Goal: Find specific page/section: Find specific page/section

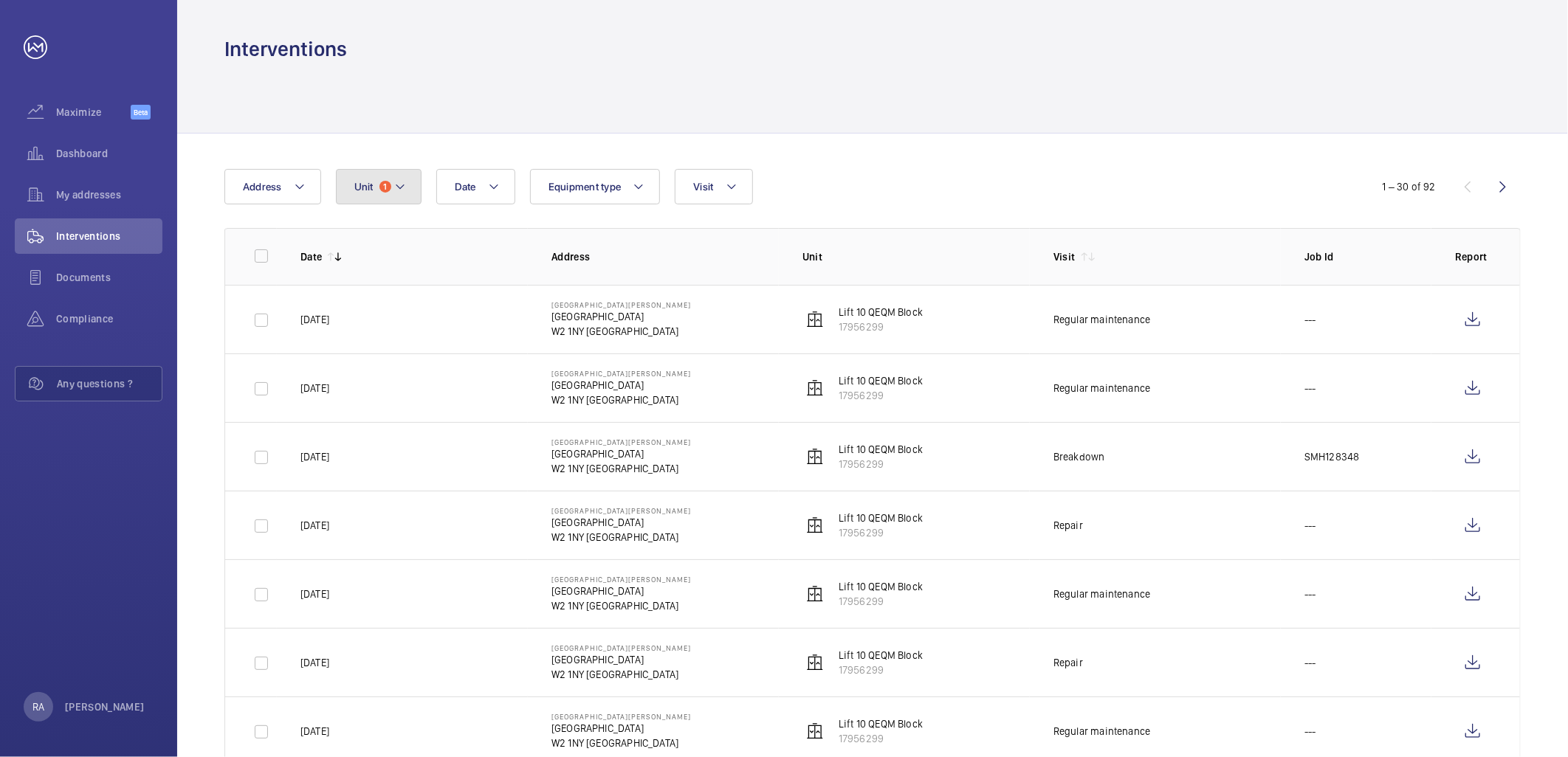
click at [404, 189] on mat-icon at bounding box center [399, 186] width 11 height 18
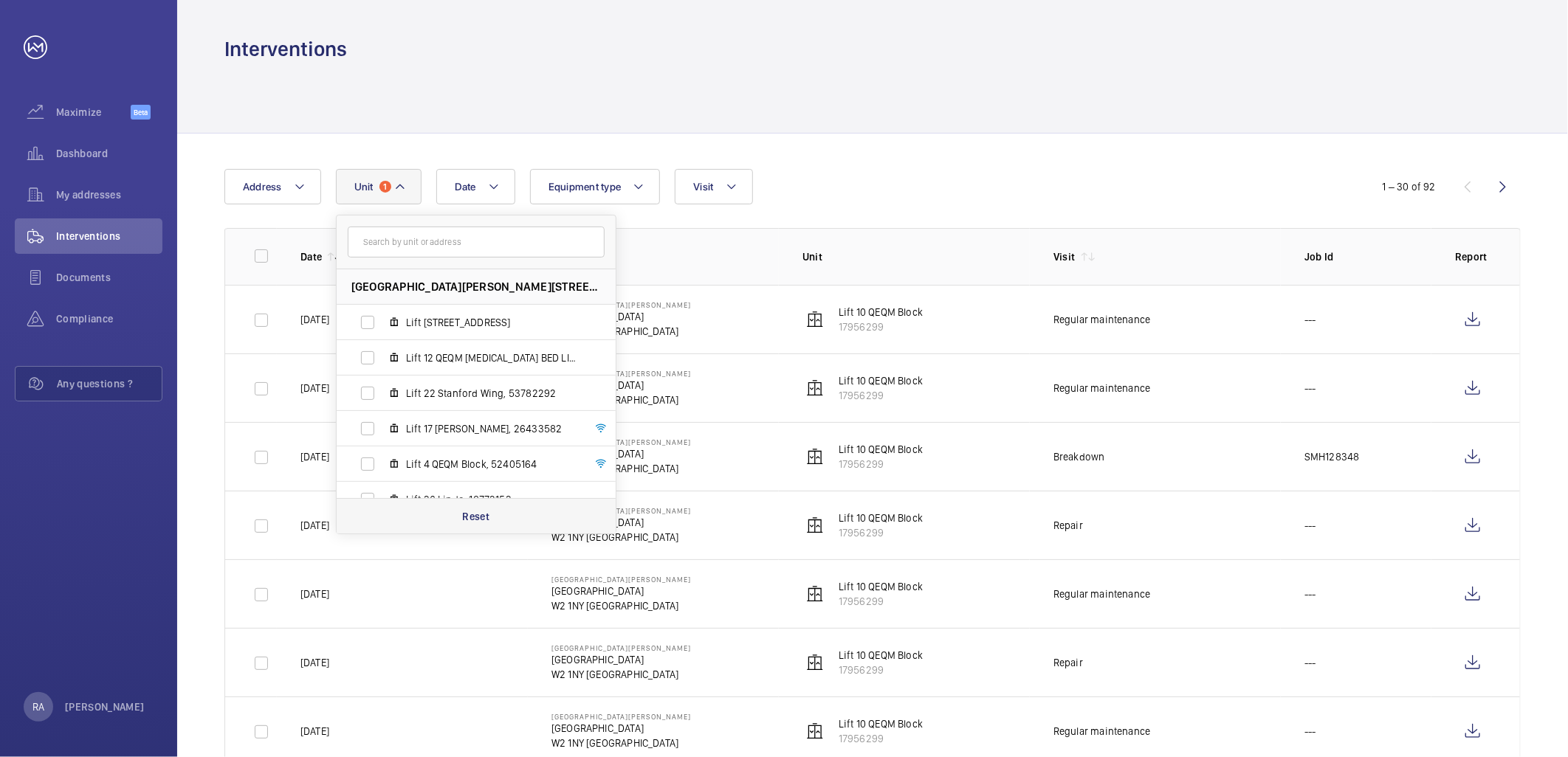
click at [468, 514] on p "Reset" at bounding box center [475, 517] width 27 height 15
click at [712, 186] on button "Visit" at bounding box center [705, 186] width 78 height 35
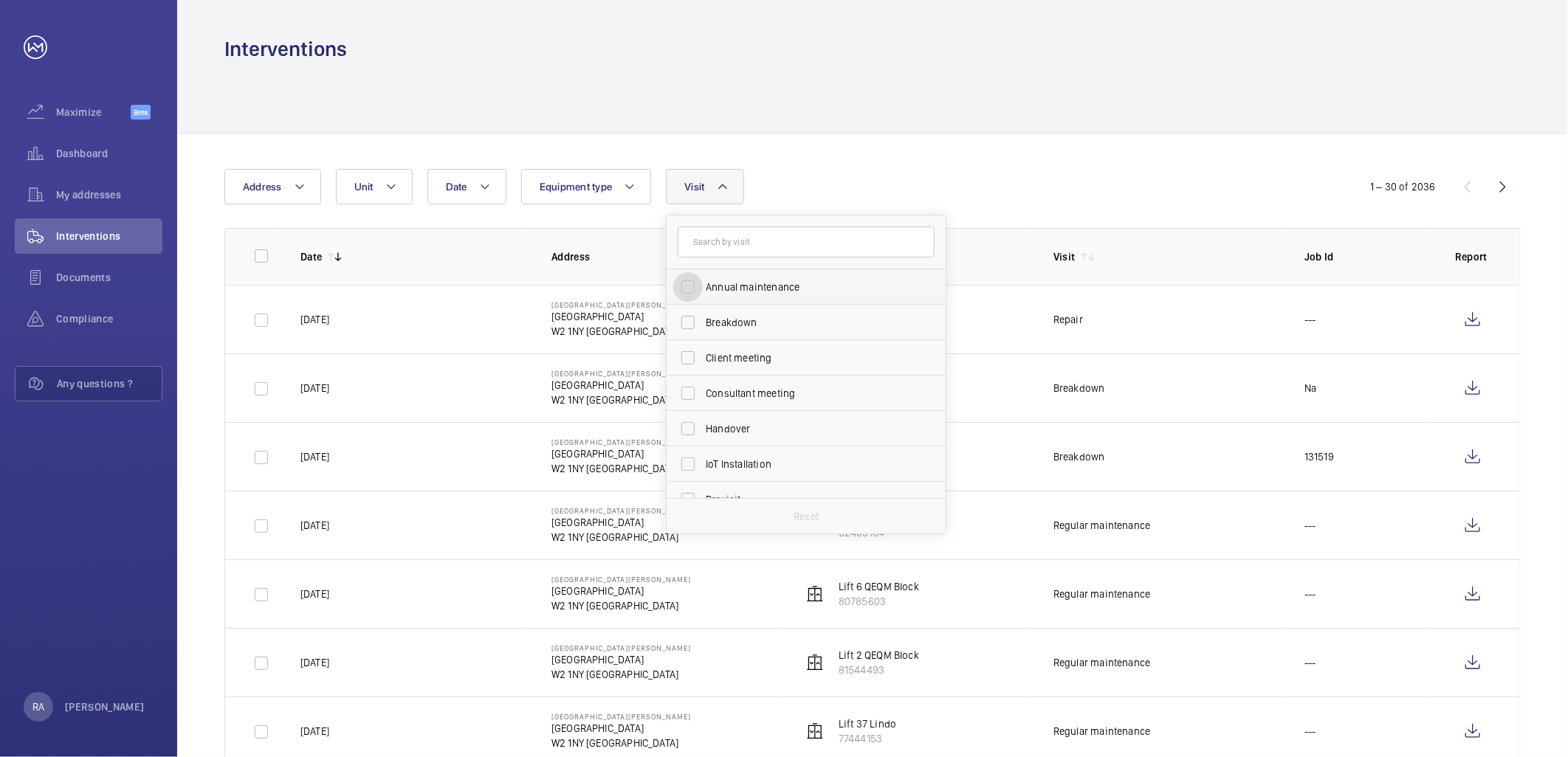
click at [693, 282] on input "Annual maintenance" at bounding box center [687, 286] width 29 height 29
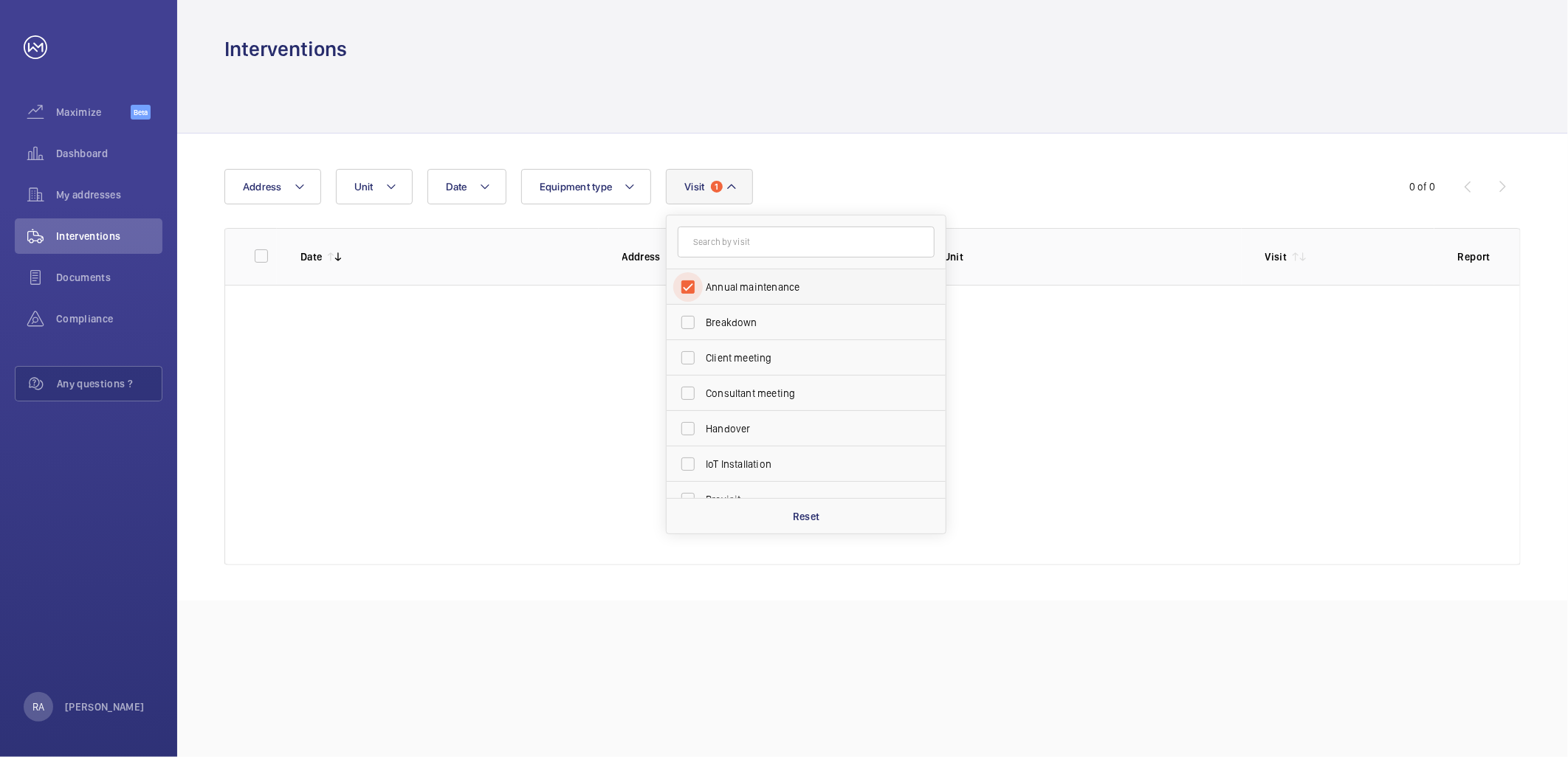
click at [693, 282] on input "Annual maintenance" at bounding box center [687, 286] width 29 height 29
checkbox input "false"
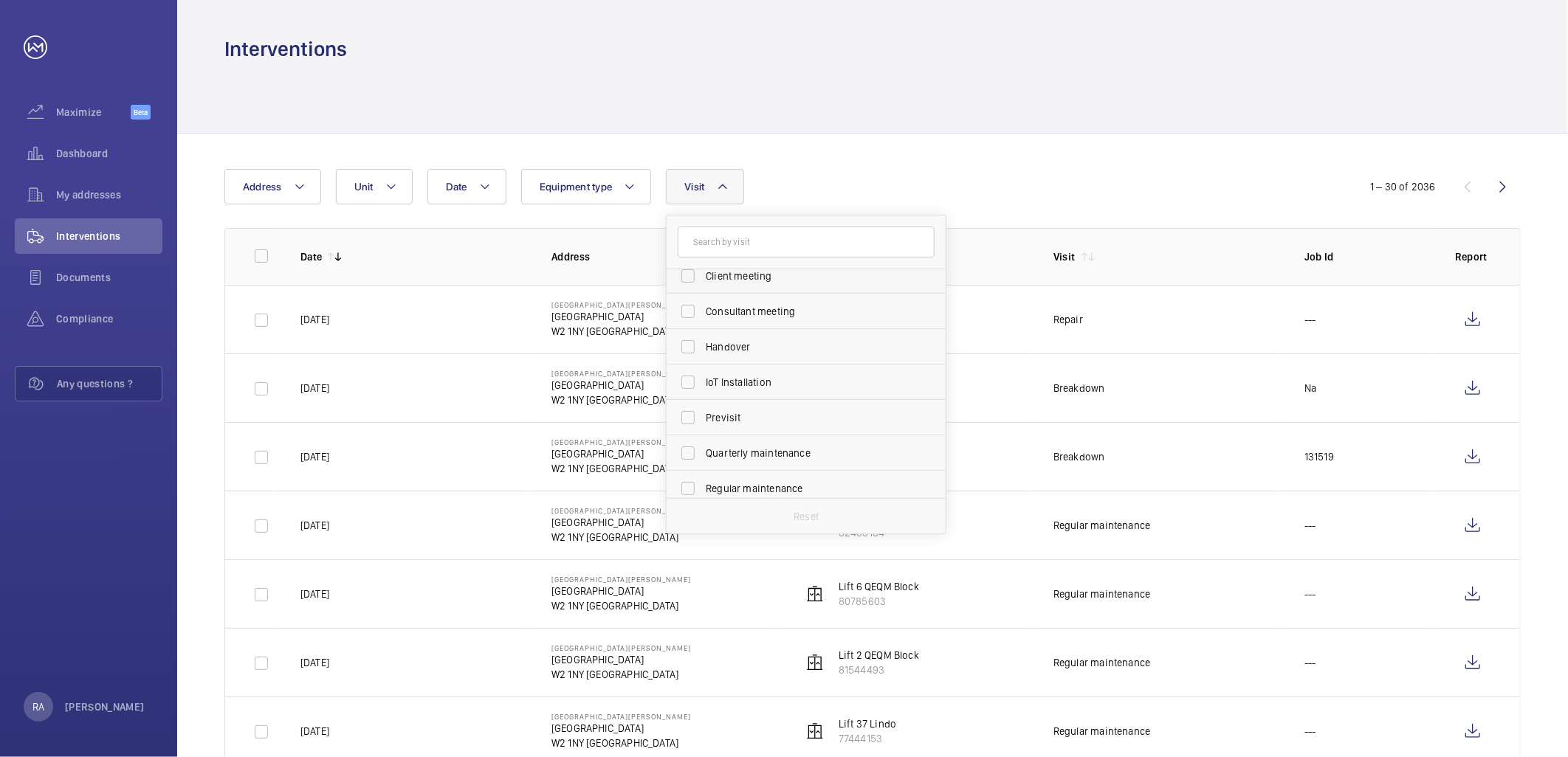
scroll to position [164, 0]
click at [690, 362] on input "Quarterly maintenance" at bounding box center [687, 371] width 29 height 29
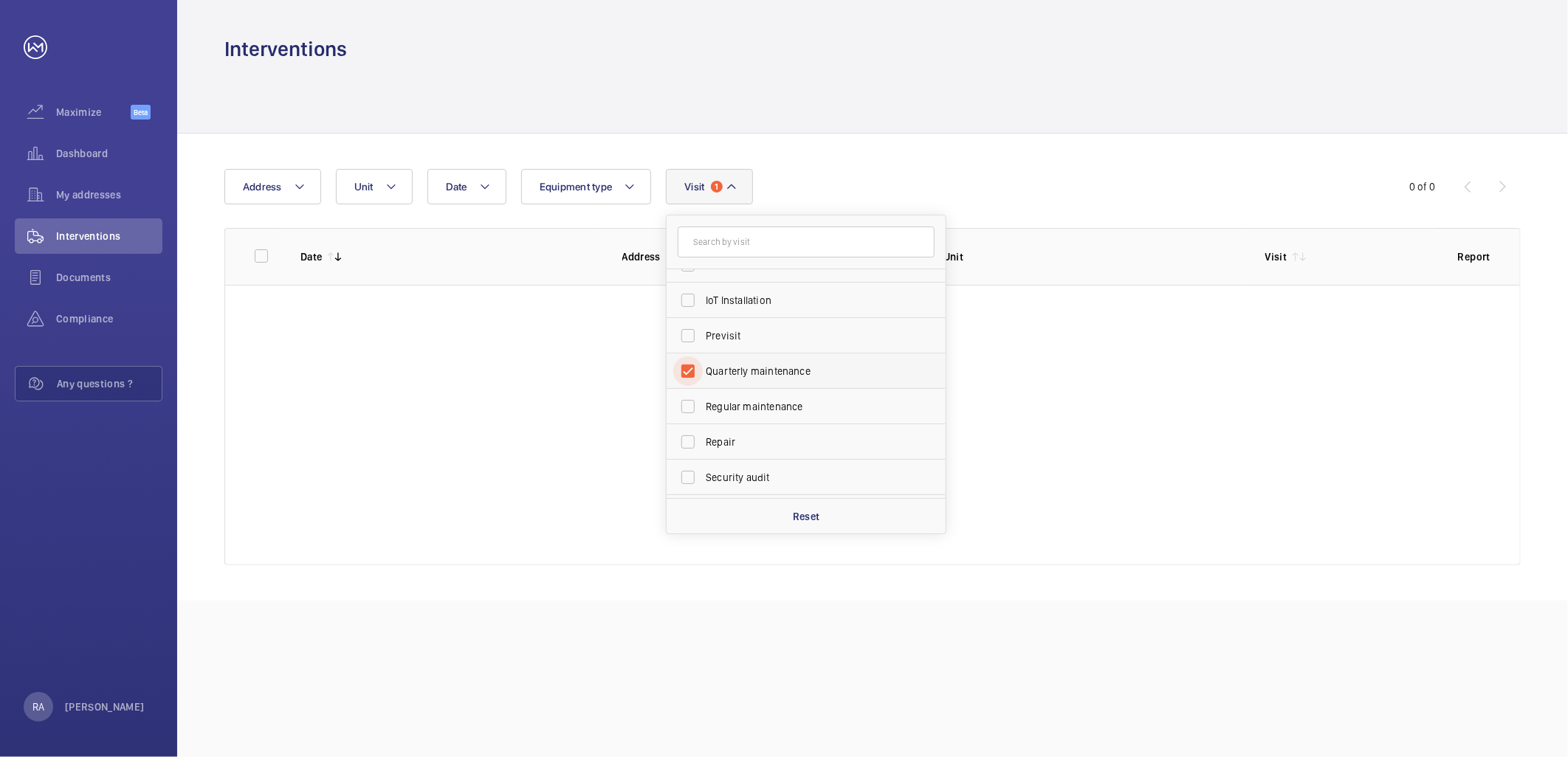
click at [687, 370] on input "Quarterly maintenance" at bounding box center [687, 371] width 29 height 29
checkbox input "false"
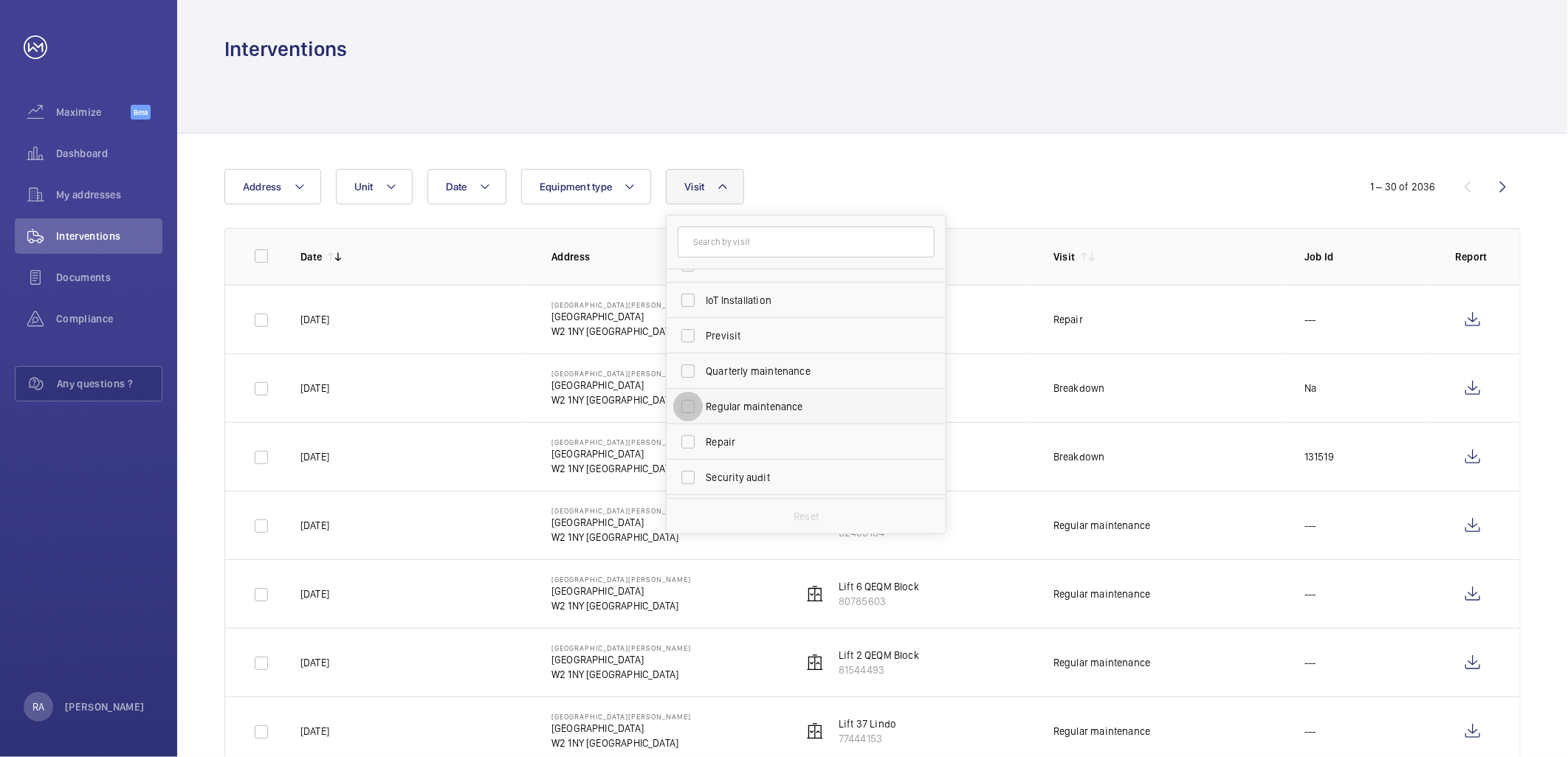
click at [685, 402] on input "Regular maintenance" at bounding box center [687, 406] width 29 height 29
checkbox input "true"
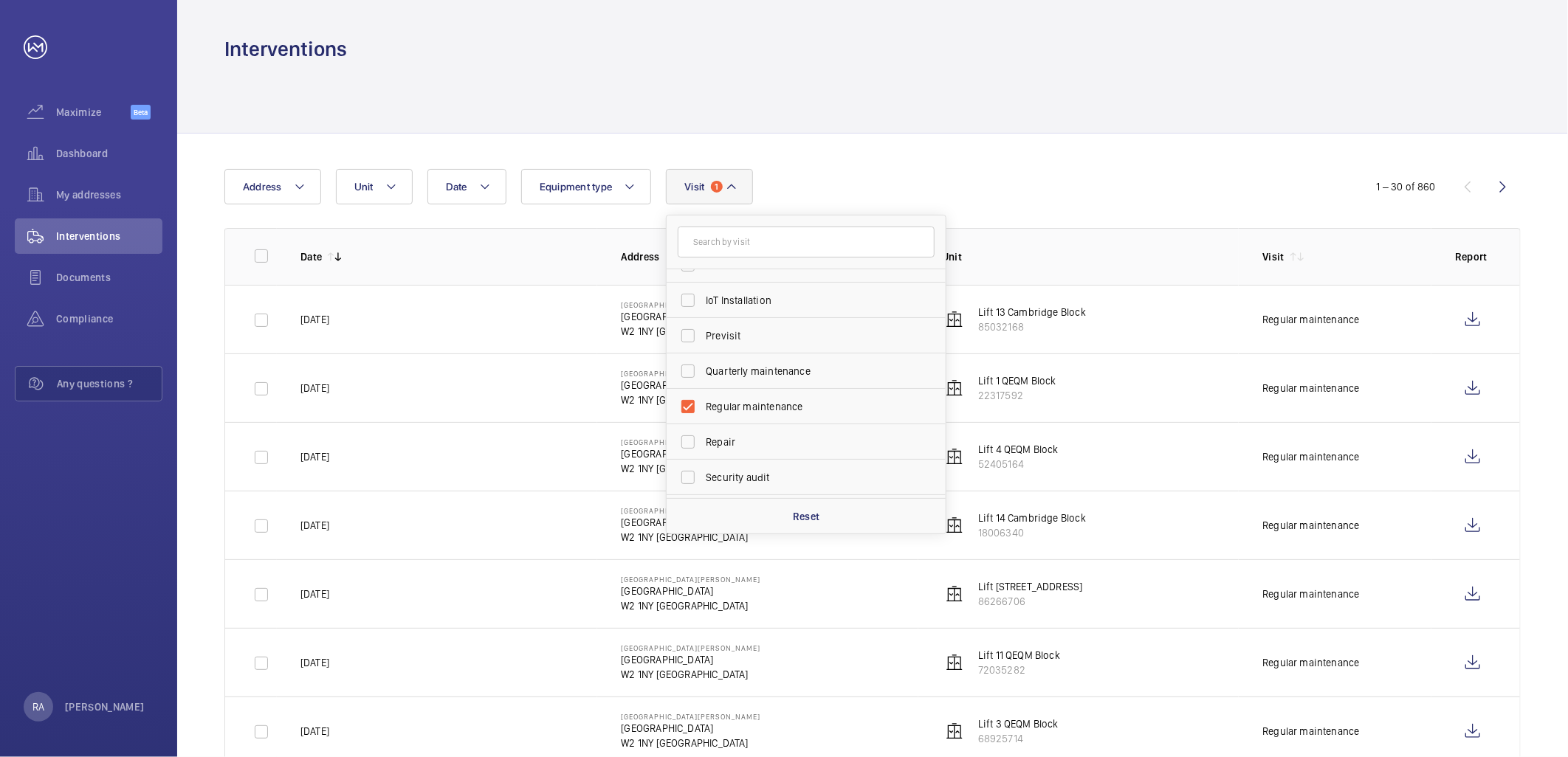
click at [852, 178] on div "Date Address Unit Equipment type Visit 1 Annual maintenance Breakdown Client me…" at bounding box center [784, 186] width 1119 height 35
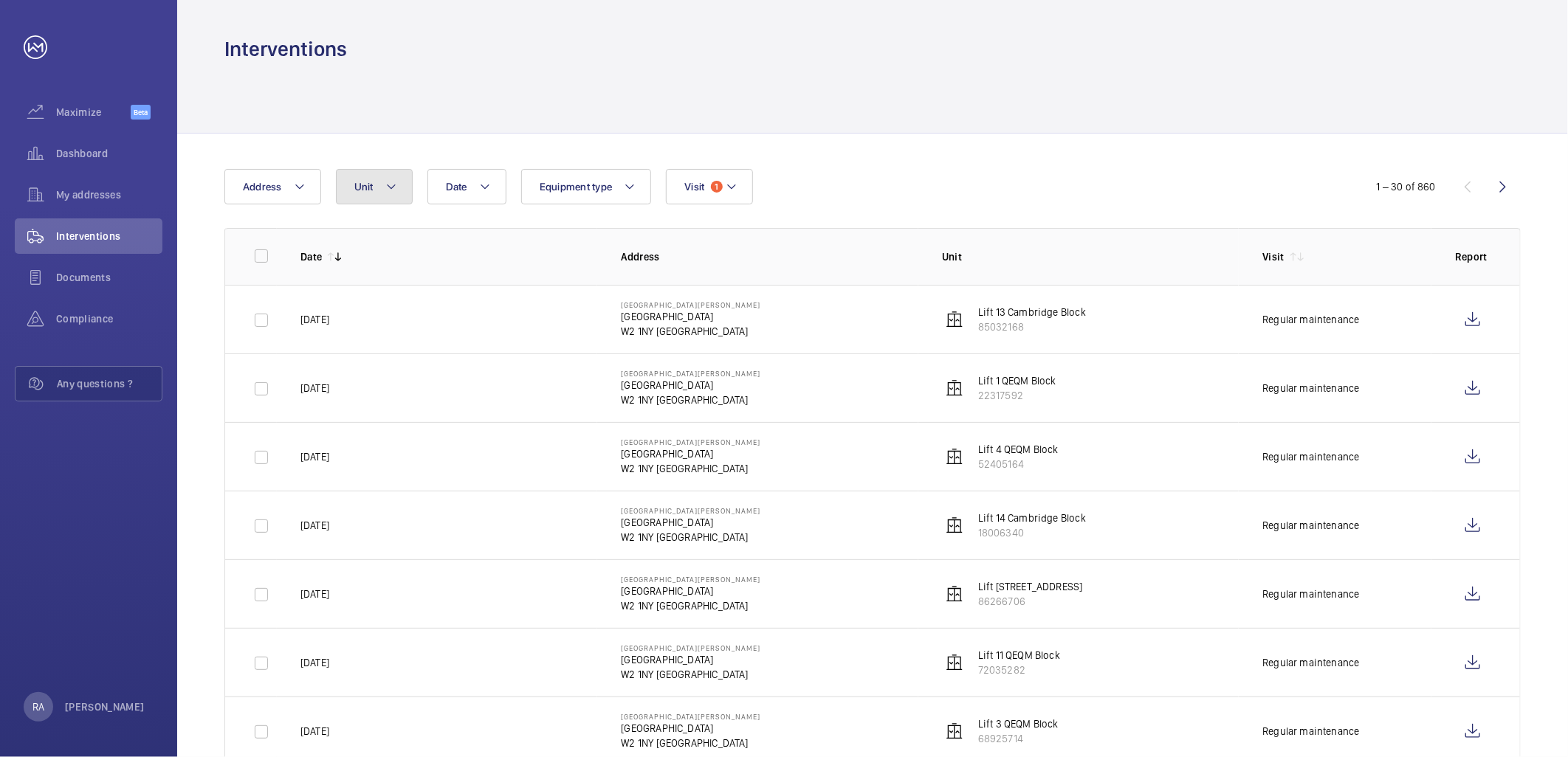
drag, startPoint x: 398, startPoint y: 185, endPoint x: 398, endPoint y: 193, distance: 8.0
click at [398, 185] on button "Unit" at bounding box center [374, 186] width 77 height 35
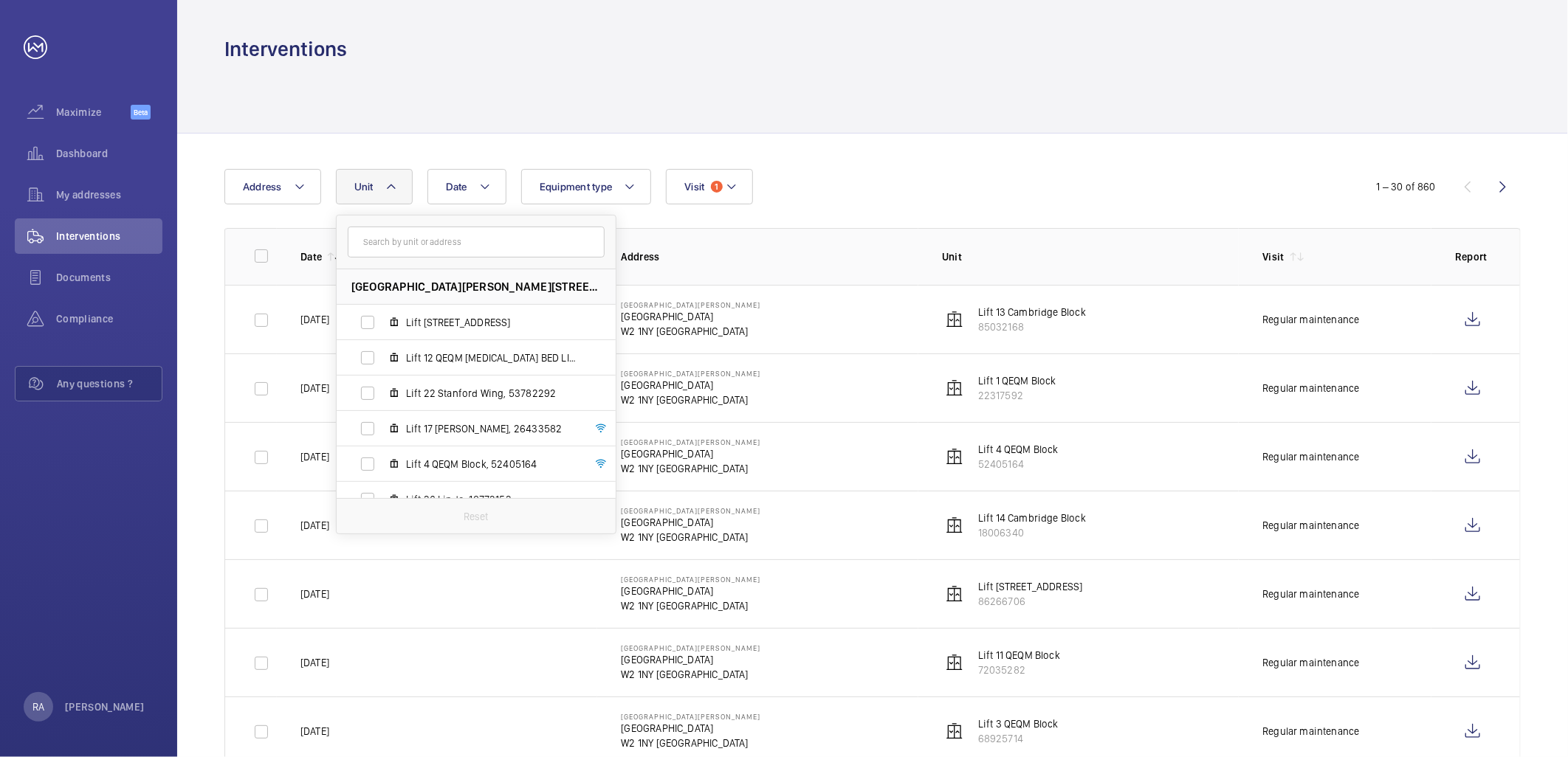
click at [400, 236] on input "text" at bounding box center [476, 242] width 257 height 31
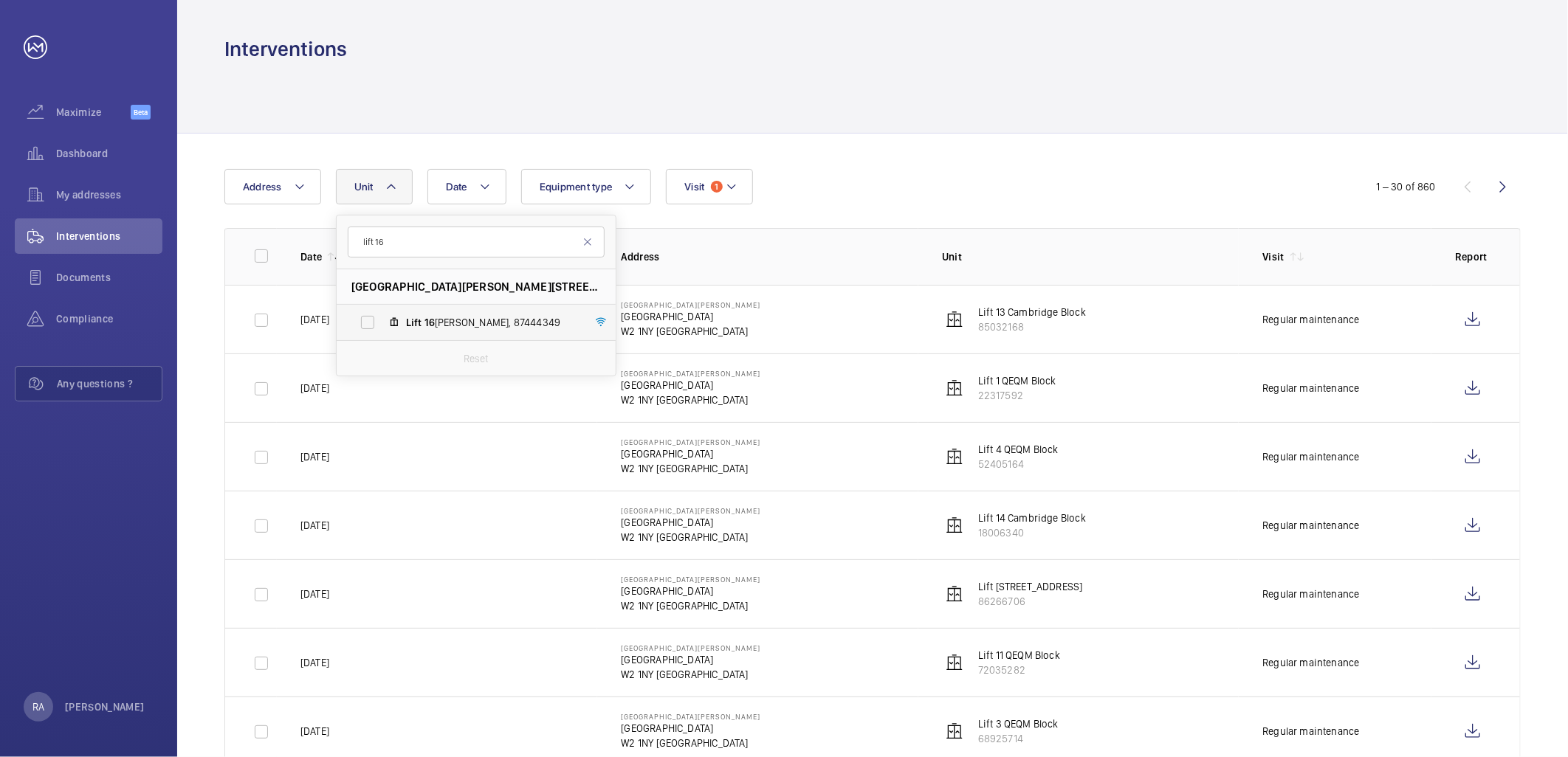
type input "lift 16"
click at [483, 329] on span "Lift 16 [PERSON_NAME], 87444349" at bounding box center [492, 322] width 171 height 15
click at [383, 329] on input "Lift 16 [PERSON_NAME], 87444349" at bounding box center [367, 322] width 29 height 29
checkbox input "true"
click at [876, 182] on div "Date Address [STREET_ADDRESS][GEOGRAPHIC_DATA][PERSON_NAME][PERSON_NAME] Reset …" at bounding box center [784, 186] width 1119 height 35
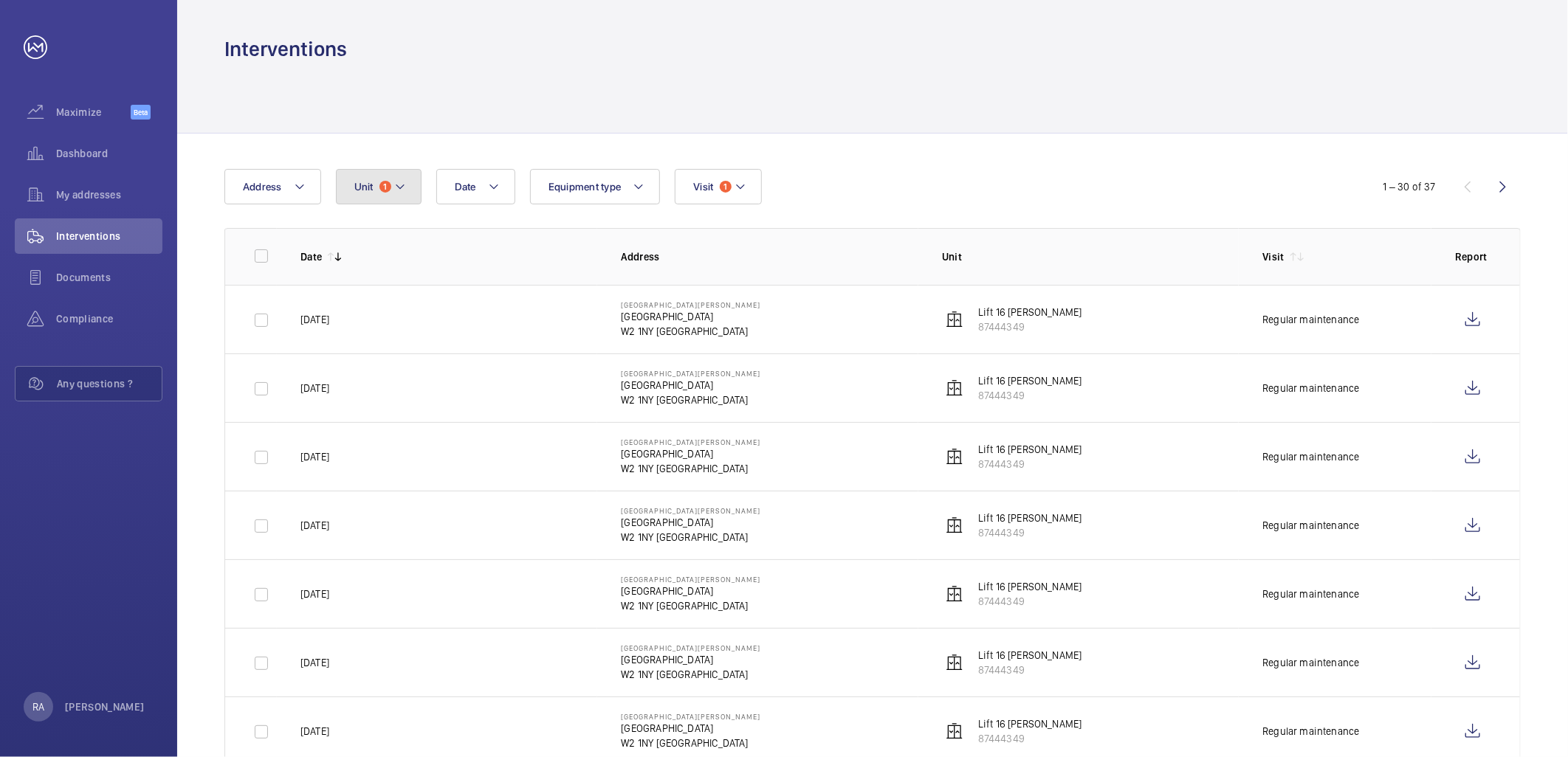
click at [404, 186] on mat-icon at bounding box center [399, 186] width 11 height 18
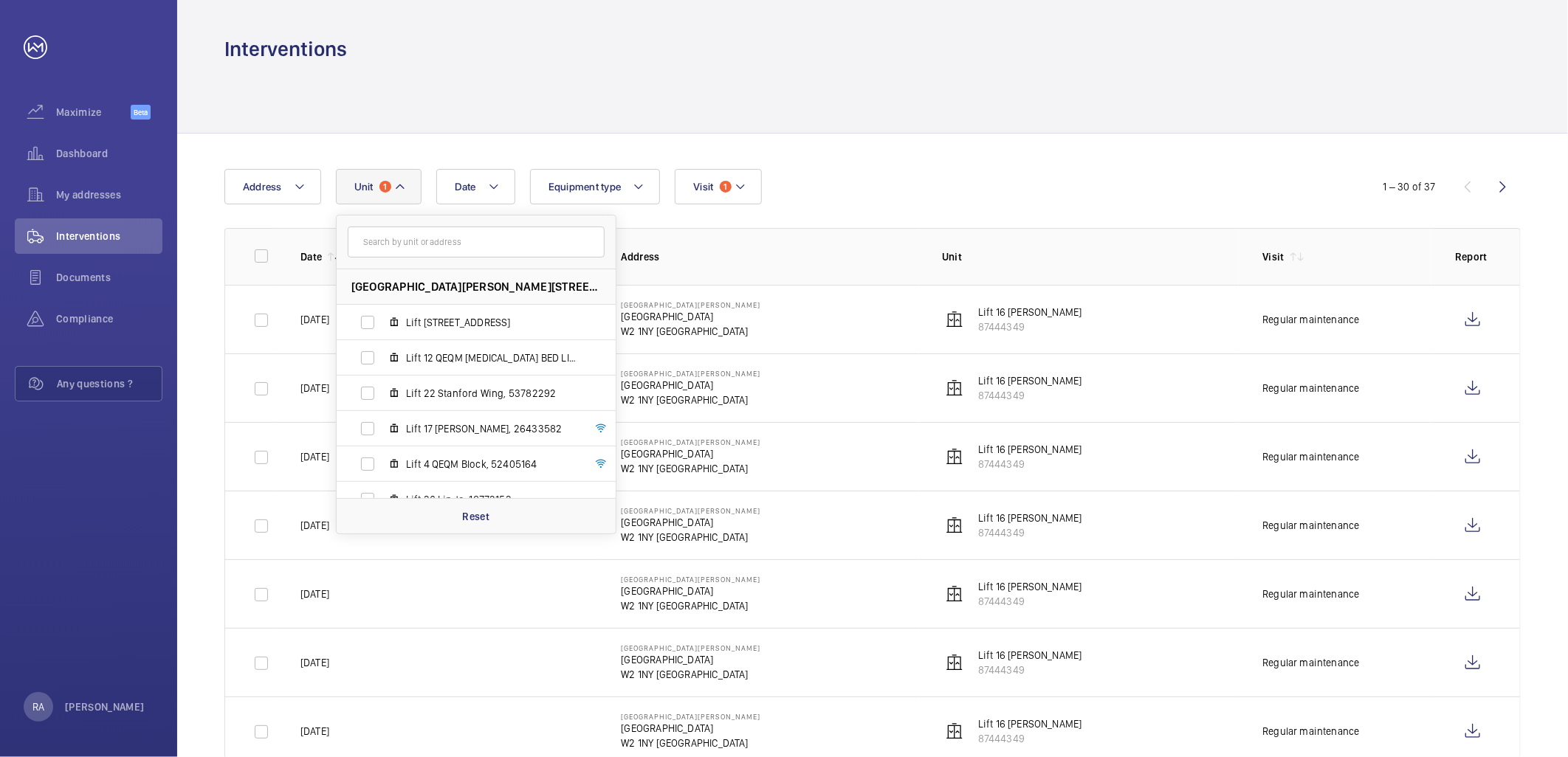
click at [408, 233] on input "text" at bounding box center [476, 242] width 257 height 31
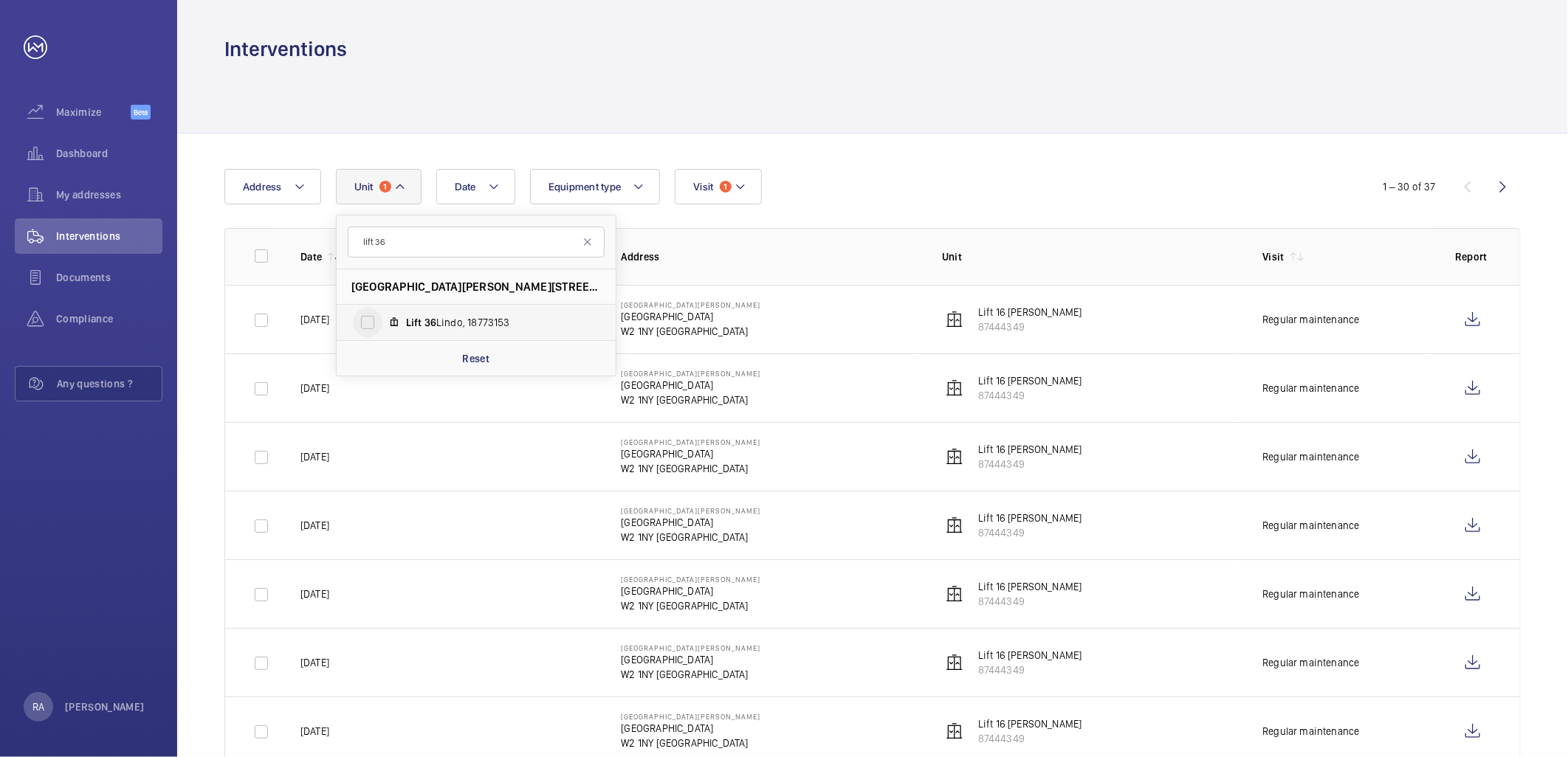
type input "lift 36"
click at [367, 320] on input "Lift 36 Lindo, 18773153" at bounding box center [367, 322] width 29 height 29
checkbox input "true"
click at [858, 193] on div "Date Address [STREET_ADDRESS][GEOGRAPHIC_DATA][PERSON_NAME] Reset Equipment typ…" at bounding box center [784, 186] width 1119 height 35
